Goal: Information Seeking & Learning: Learn about a topic

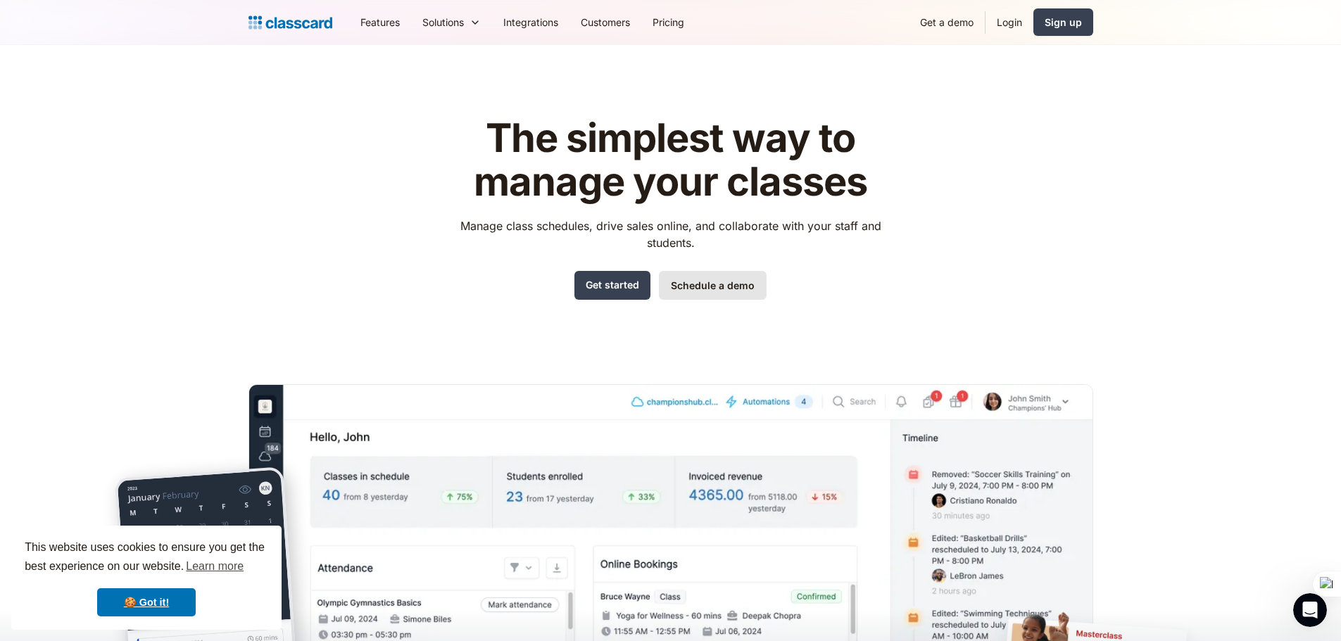
click at [720, 289] on link "Schedule a demo" at bounding box center [713, 285] width 108 height 29
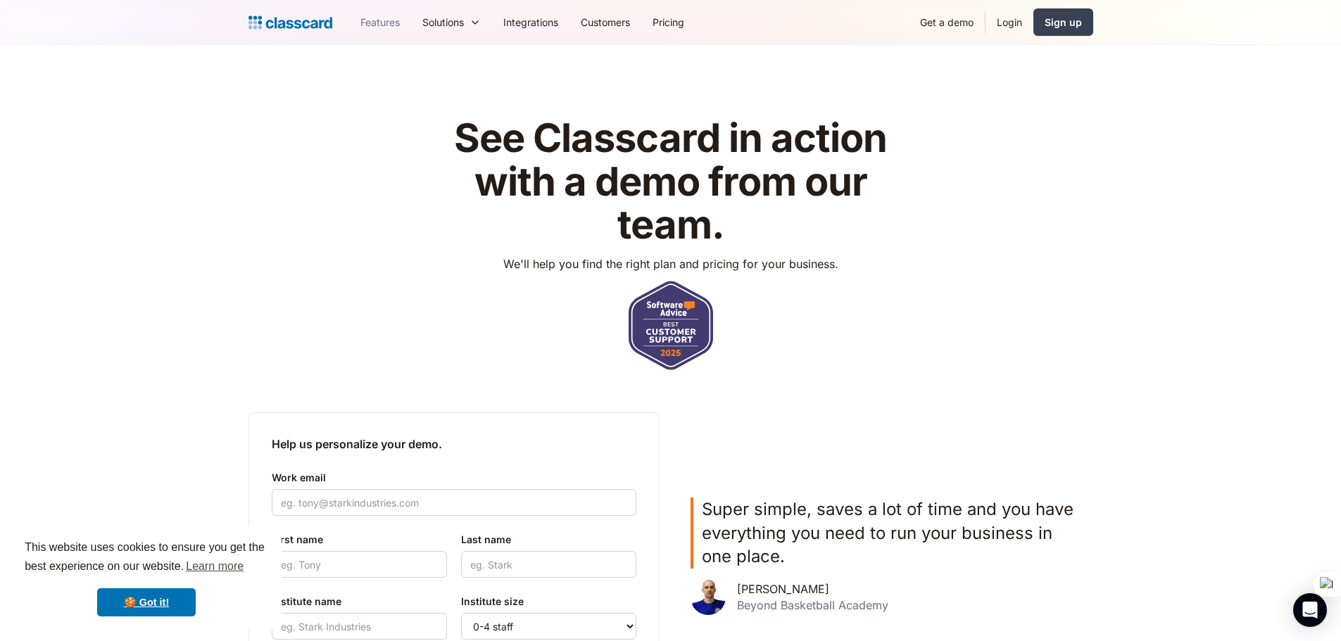
click at [380, 18] on link "Features" at bounding box center [380, 22] width 62 height 32
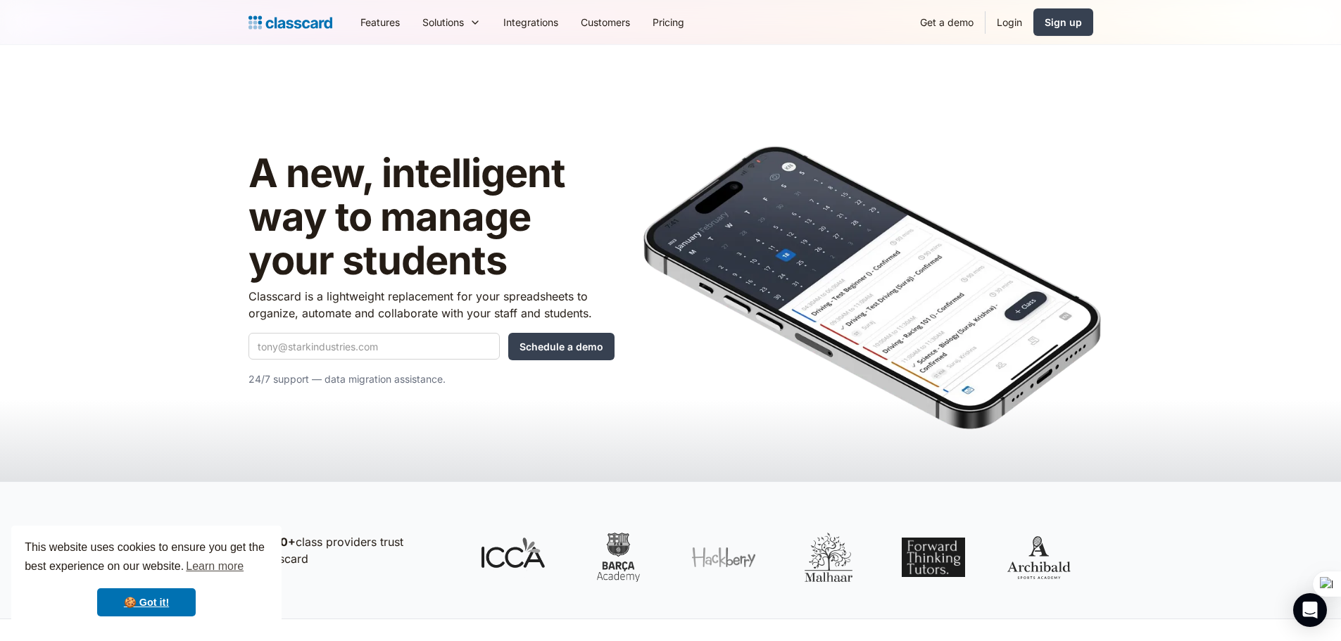
click at [380, 20] on link "Features" at bounding box center [380, 22] width 62 height 32
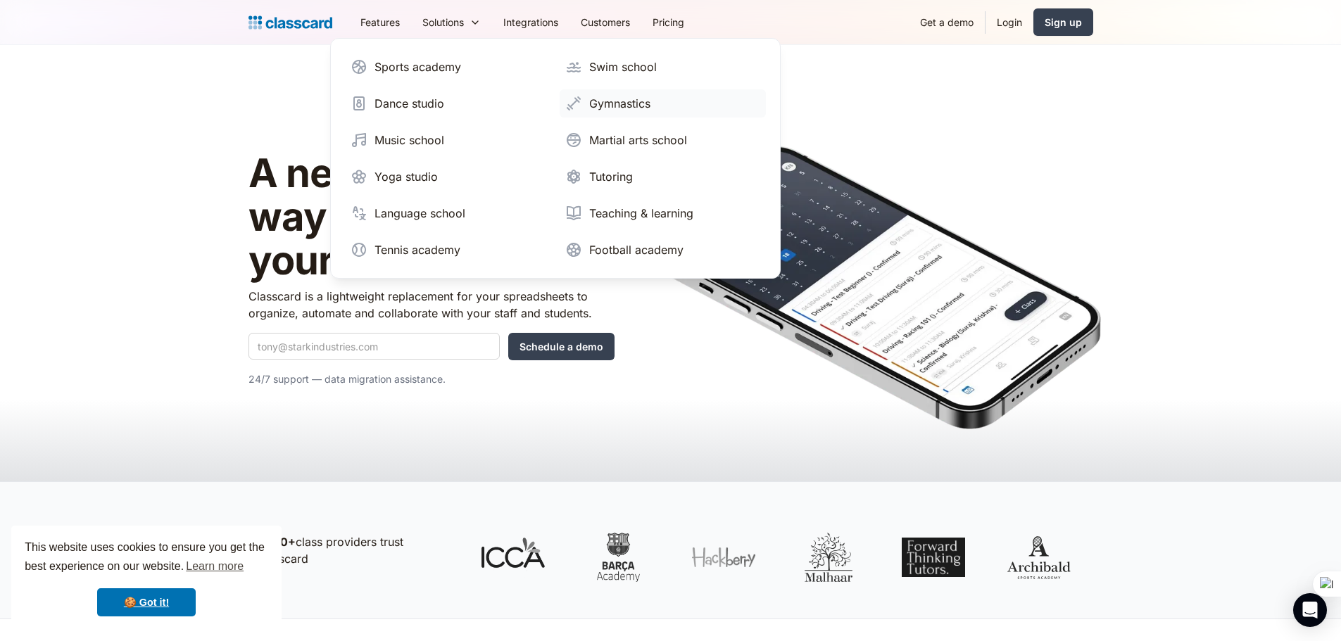
click at [632, 101] on div "Gymnastics" at bounding box center [619, 103] width 61 height 17
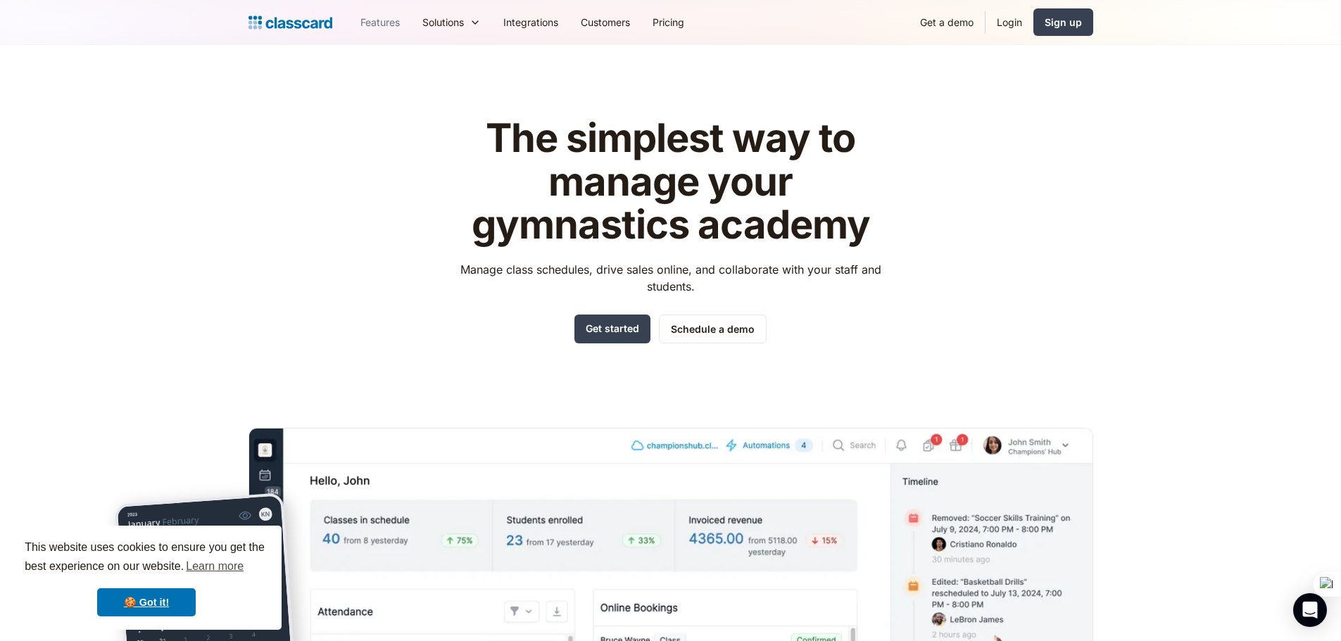
click at [394, 18] on link "Features" at bounding box center [380, 22] width 62 height 32
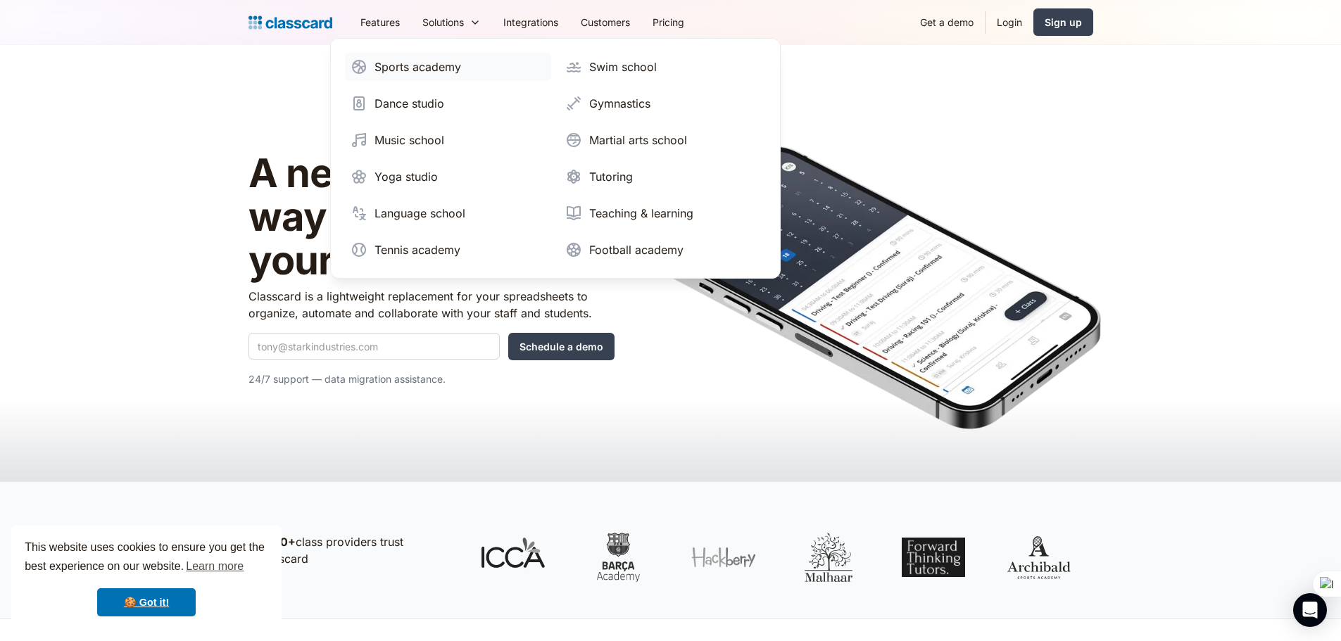
click at [418, 65] on div "Sports academy" at bounding box center [418, 66] width 87 height 17
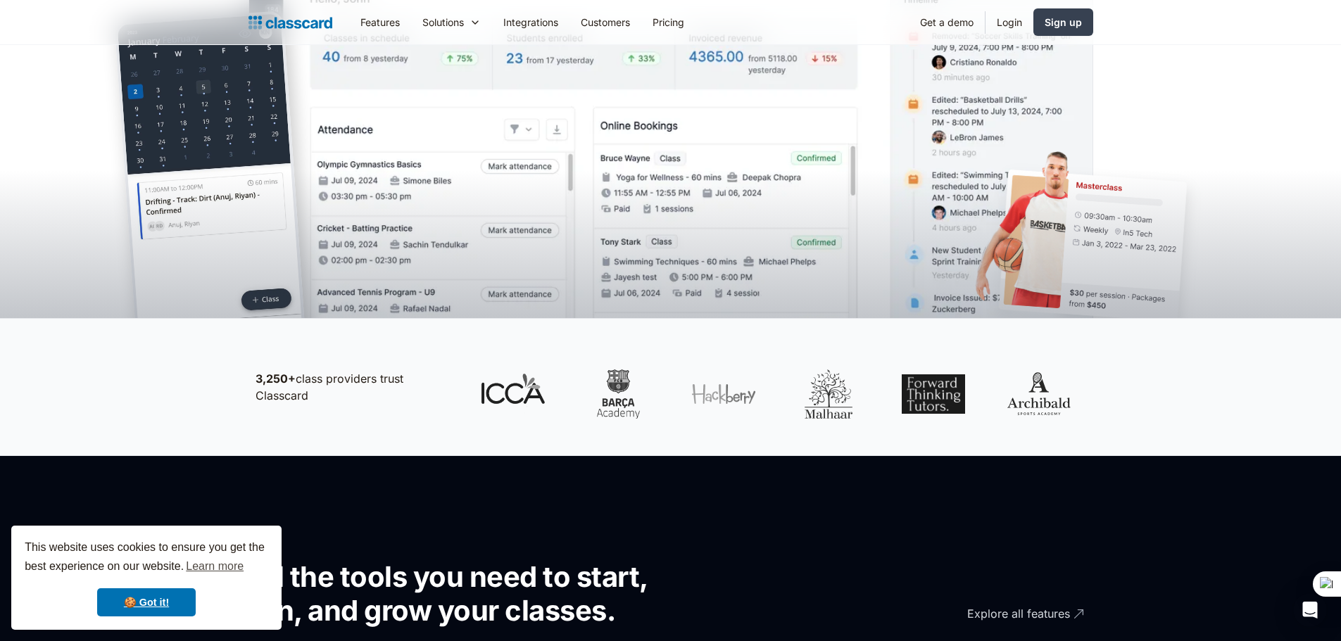
scroll to position [563, 0]
